Goal: Find specific page/section: Find specific page/section

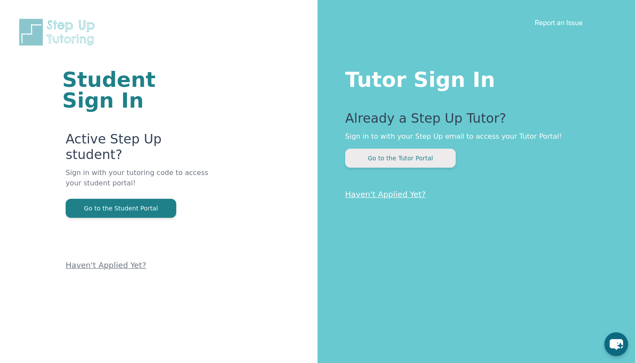
click at [391, 160] on button "Go to the Tutor Portal" at bounding box center [400, 158] width 111 height 19
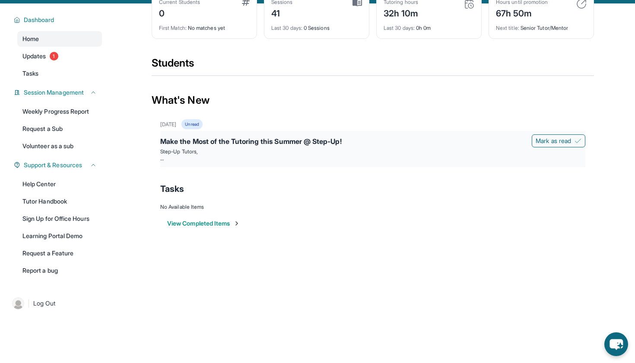
scroll to position [55, 0]
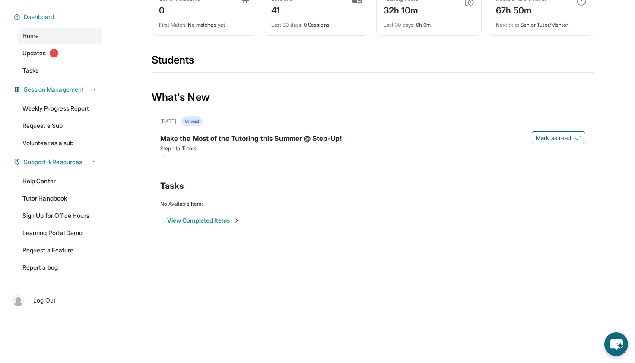
click at [578, 6] on img at bounding box center [581, 1] width 10 height 10
click at [527, 26] on div "Next title : Senior Tutor/Mentor" at bounding box center [541, 22] width 91 height 12
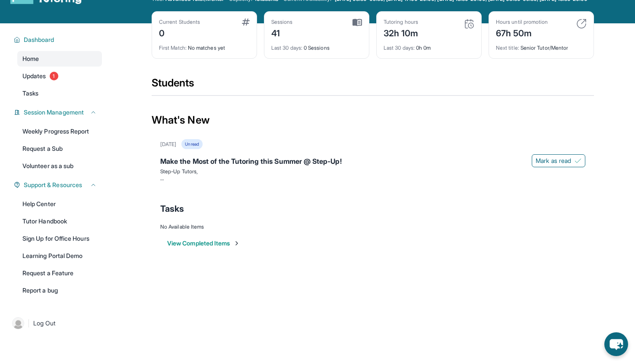
scroll to position [28, 0]
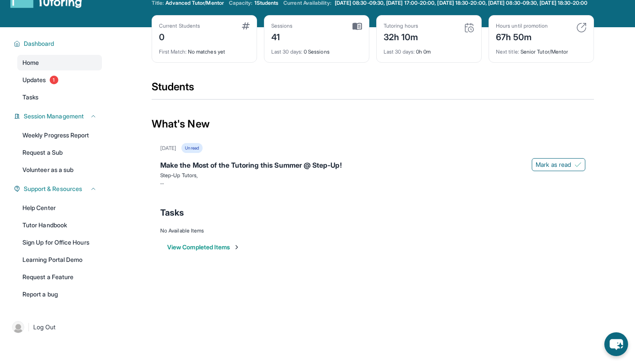
click at [514, 40] on div "67h 50m" at bounding box center [522, 36] width 52 height 14
click at [581, 28] on div "Hours until promotion 67h 50m Next title : Senior Tutor/Mentor" at bounding box center [541, 39] width 105 height 48
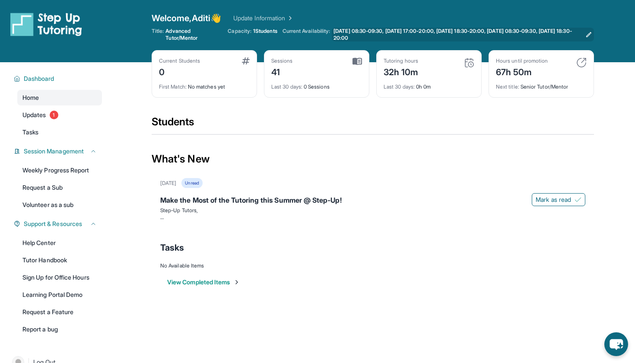
scroll to position [0, 0]
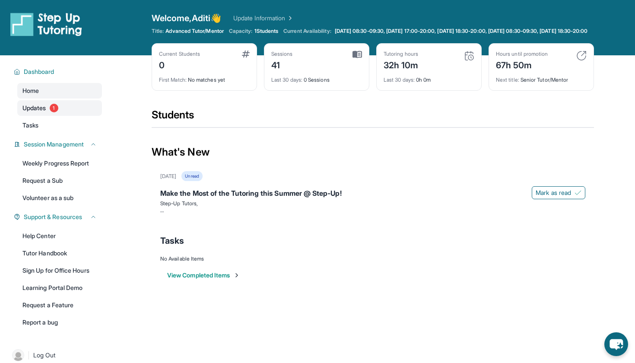
click at [54, 110] on link "Updates 1" at bounding box center [59, 108] width 85 height 16
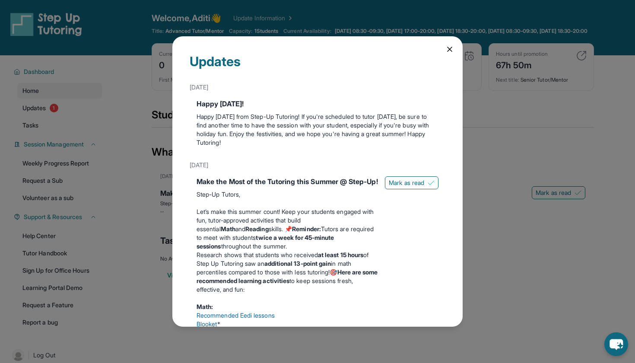
click at [447, 48] on icon at bounding box center [449, 49] width 9 height 9
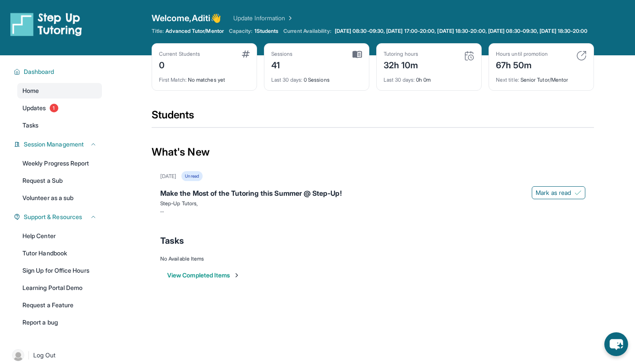
click at [292, 17] on link "Update Information" at bounding box center [263, 18] width 60 height 9
click at [54, 112] on span "1" at bounding box center [54, 108] width 9 height 9
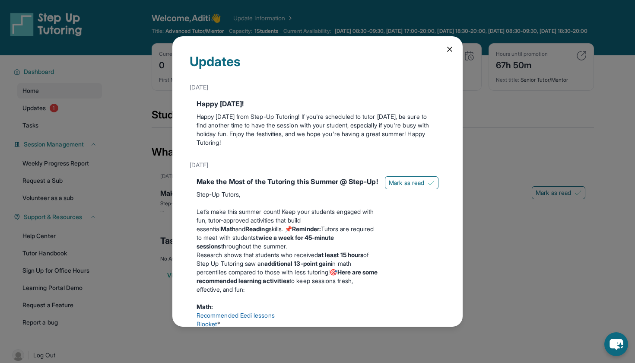
click at [448, 48] on icon at bounding box center [450, 49] width 4 height 4
